Goal: Task Accomplishment & Management: Use online tool/utility

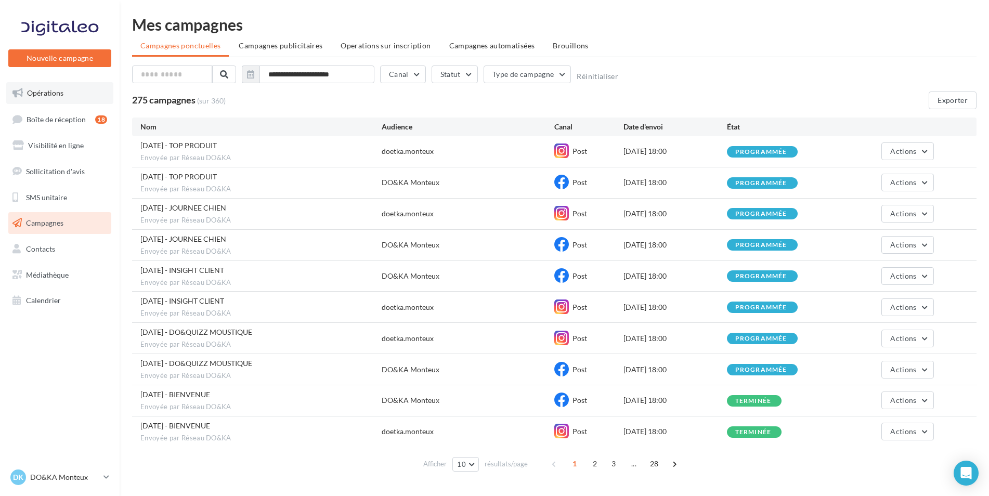
click at [54, 91] on span "Opérations" at bounding box center [45, 92] width 36 height 9
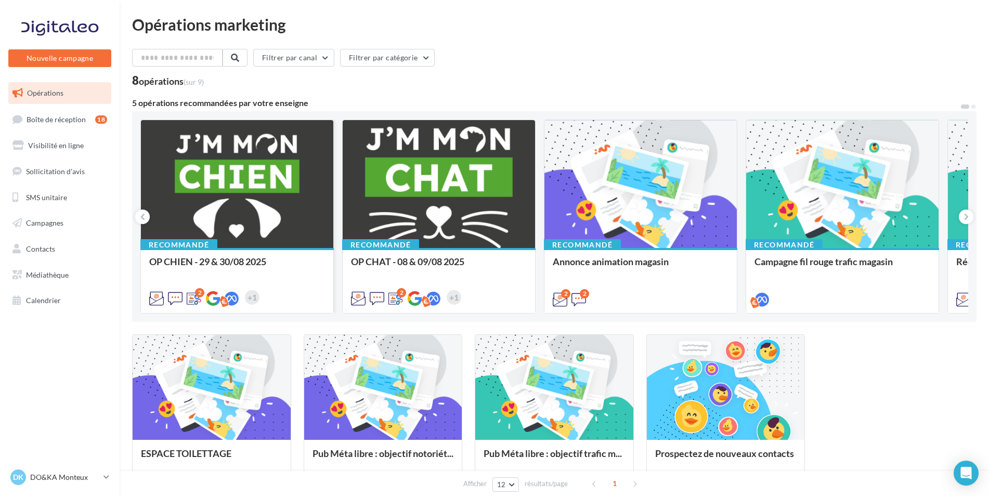
click at [275, 190] on div at bounding box center [237, 184] width 192 height 129
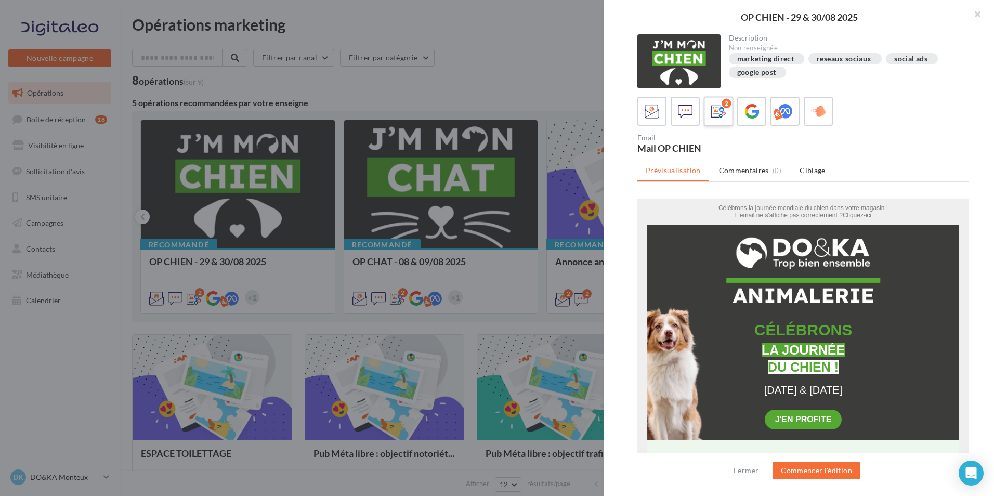
click at [717, 109] on icon at bounding box center [718, 111] width 15 height 15
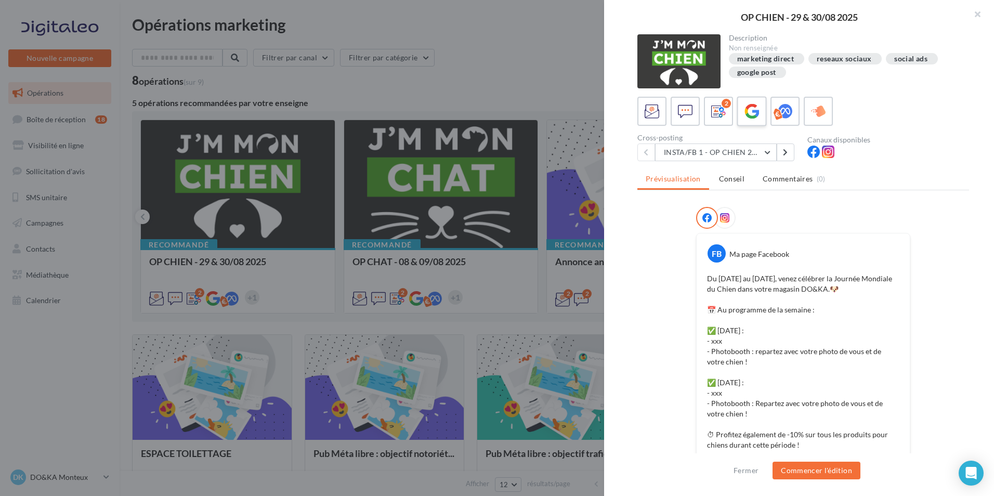
click at [755, 111] on icon at bounding box center [751, 111] width 15 height 15
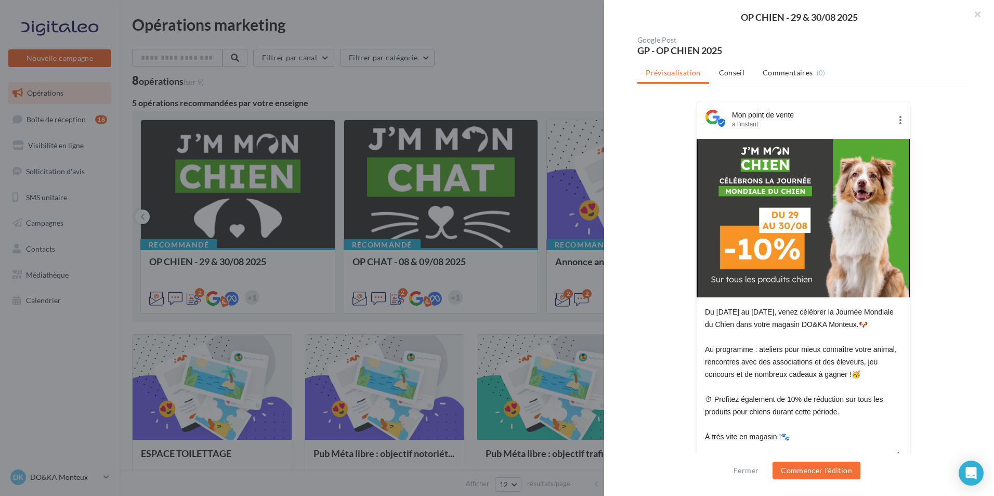
scroll to position [104, 0]
